Goal: Task Accomplishment & Management: Manage account settings

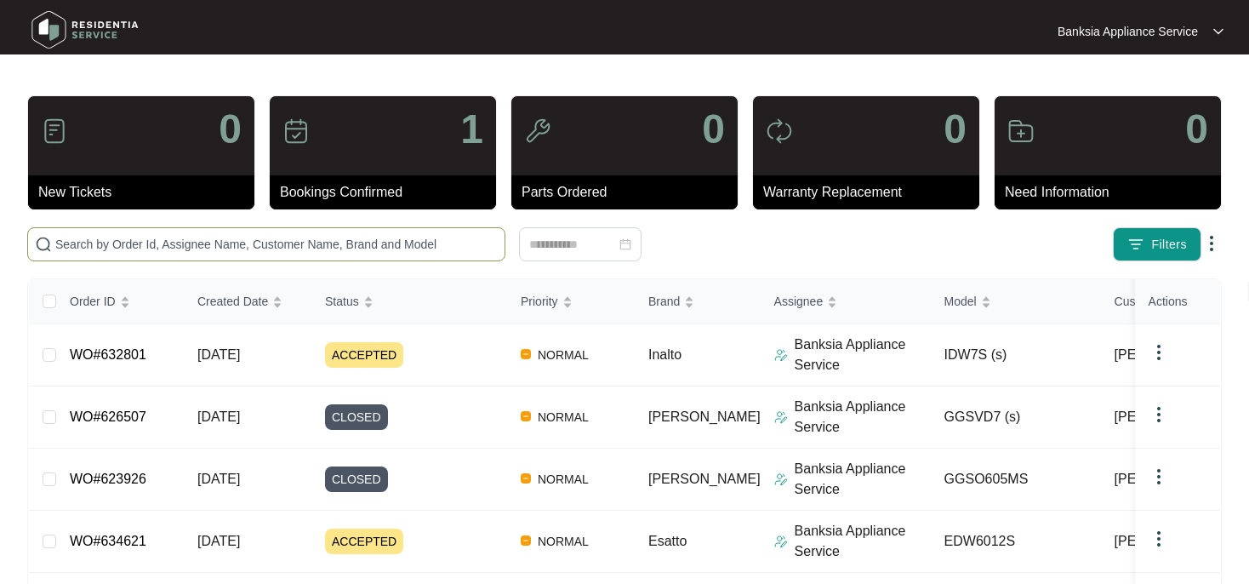
click at [106, 240] on input "text" at bounding box center [276, 244] width 442 height 19
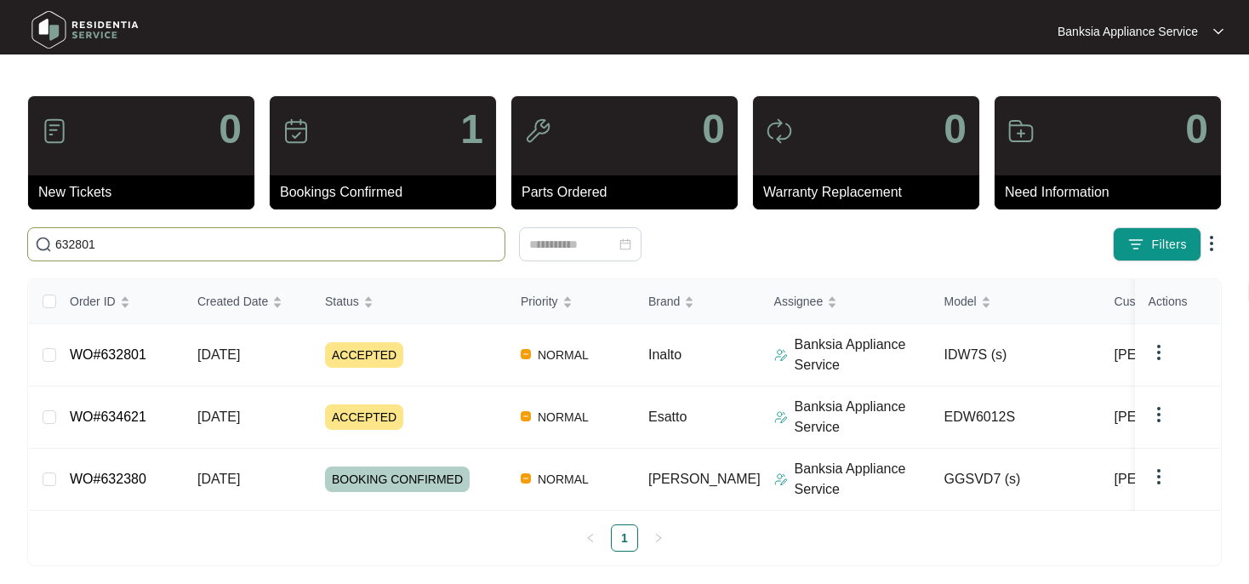
type input "632801"
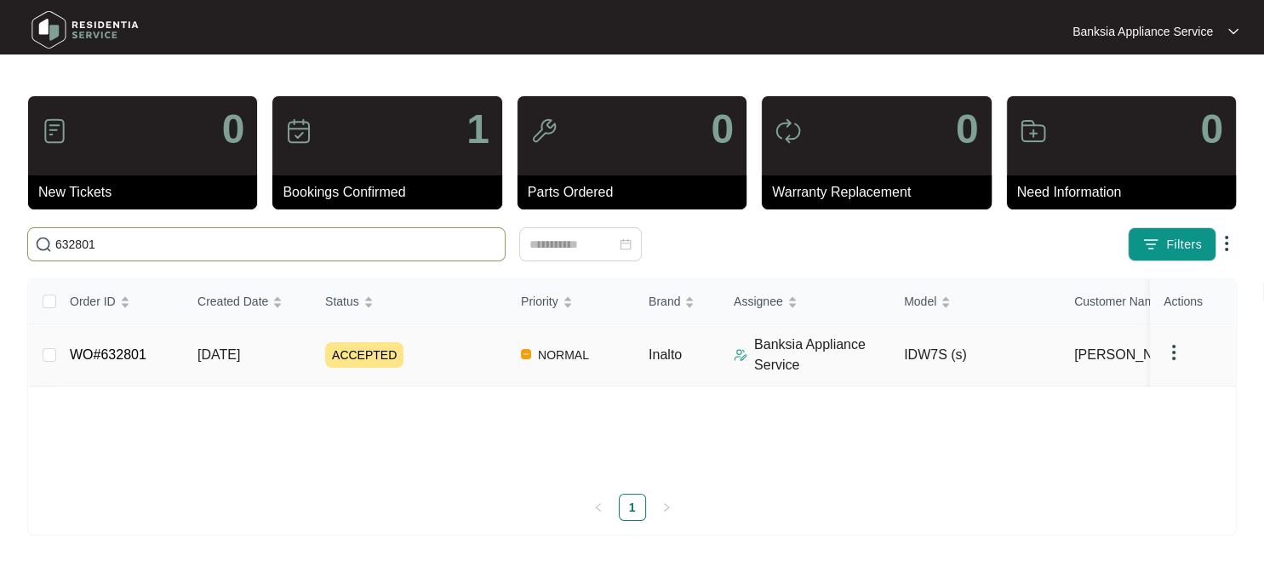
click at [107, 354] on link "WO#632801" at bounding box center [108, 354] width 77 height 14
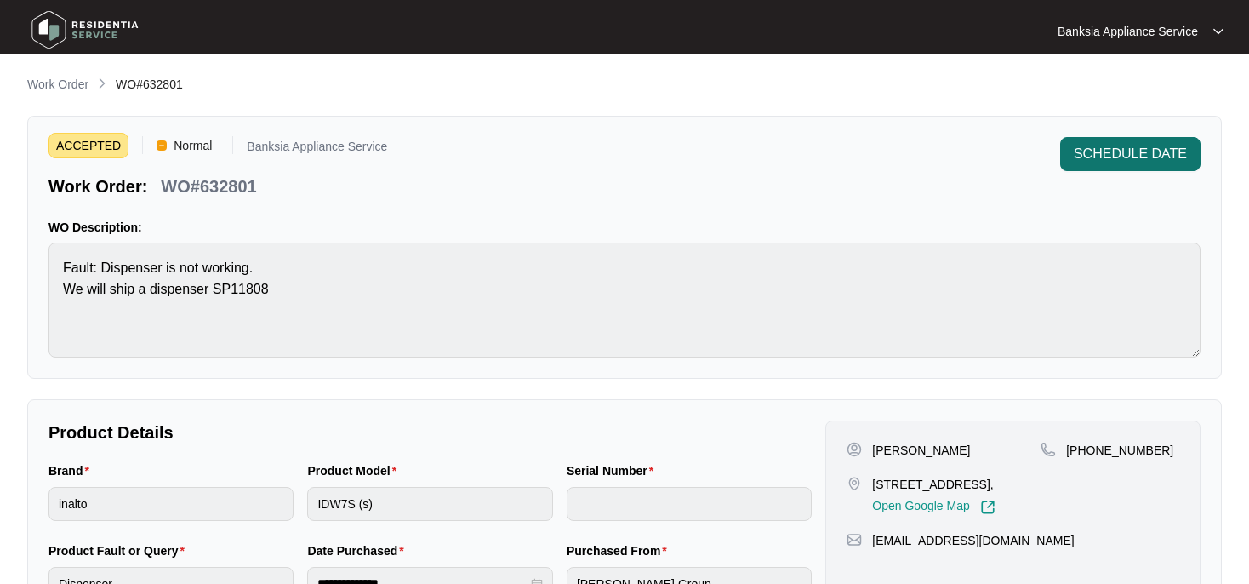
click at [1186, 153] on span "SCHEDULE DATE" at bounding box center [1130, 154] width 113 height 20
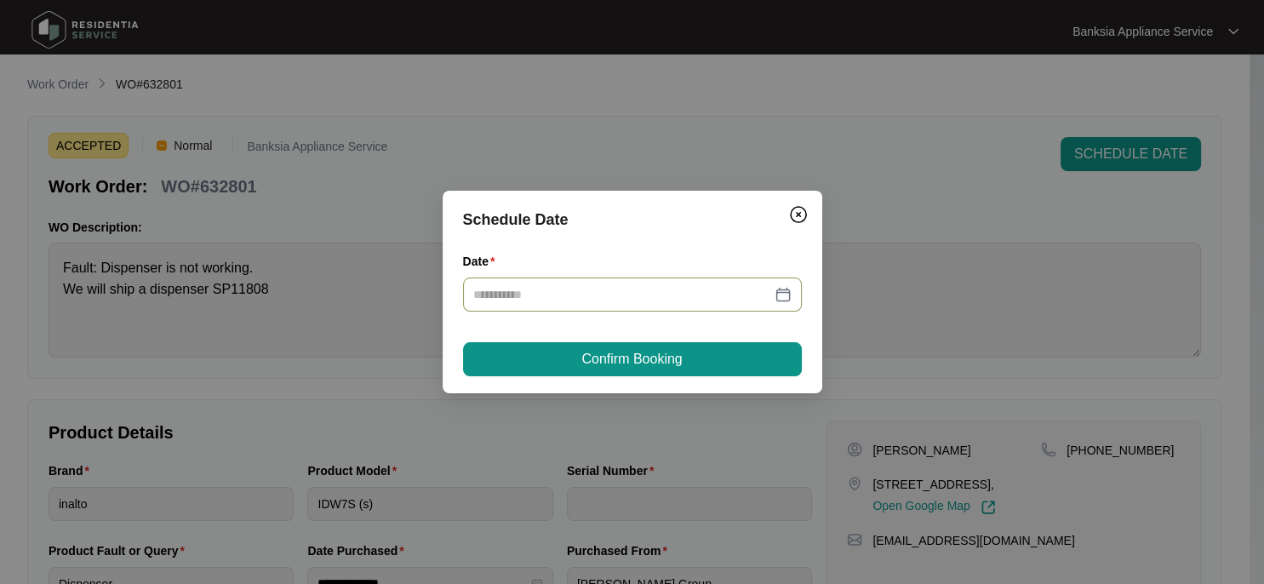
click at [785, 297] on div at bounding box center [632, 294] width 318 height 19
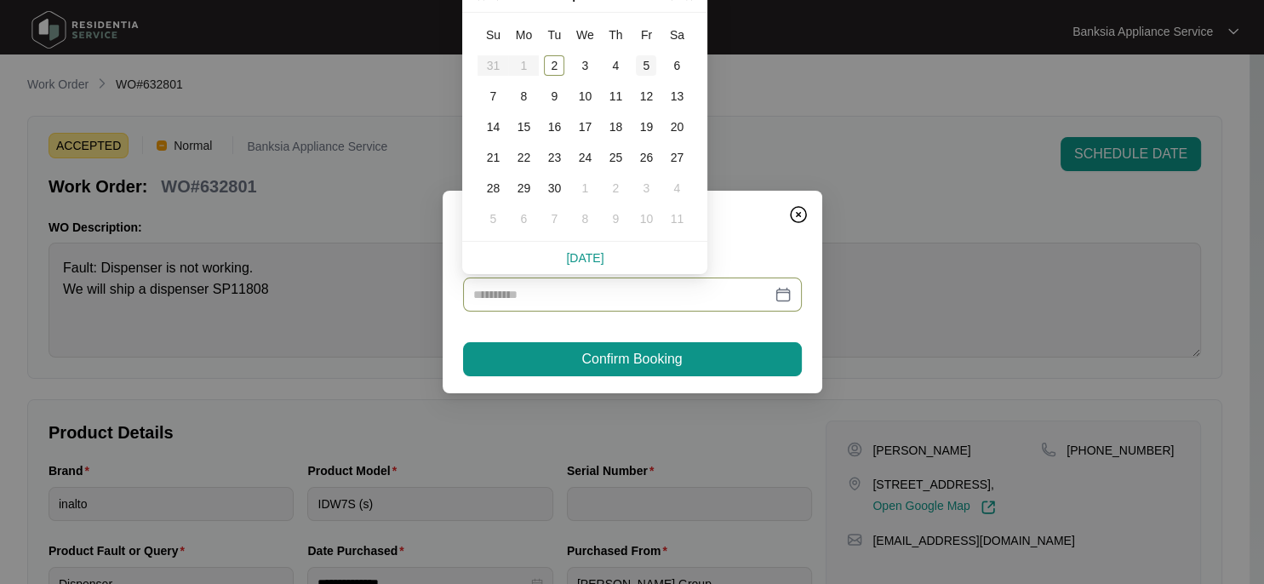
type input "**********"
click at [645, 66] on div "5" at bounding box center [646, 65] width 20 height 20
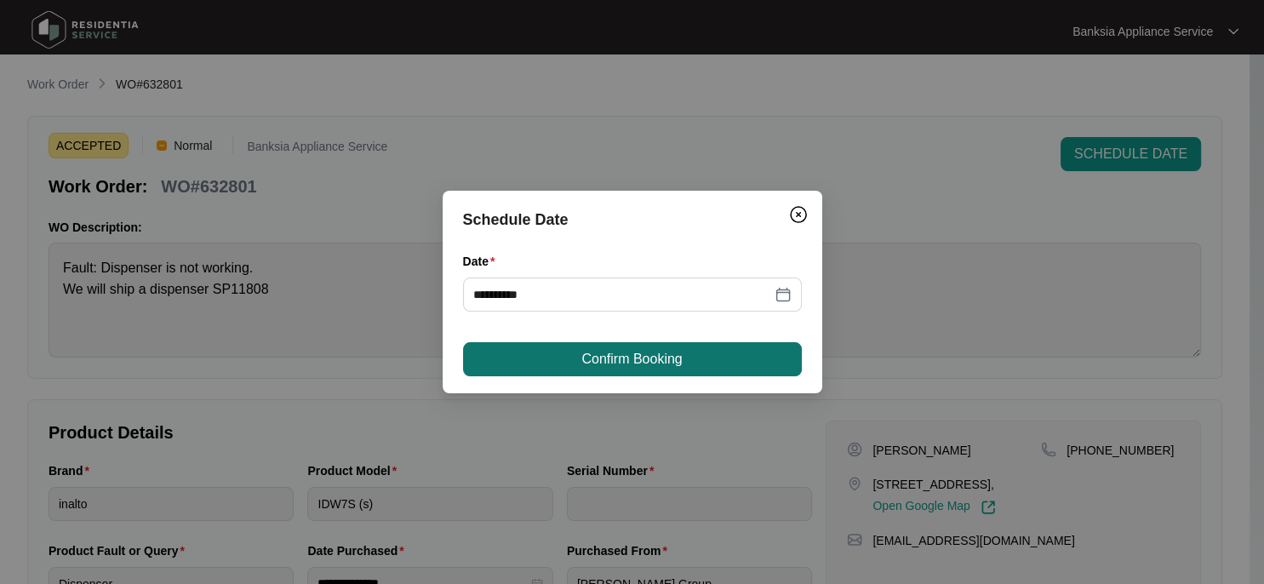
click at [633, 357] on span "Confirm Booking" at bounding box center [631, 359] width 100 height 20
